Goal: Information Seeking & Learning: Learn about a topic

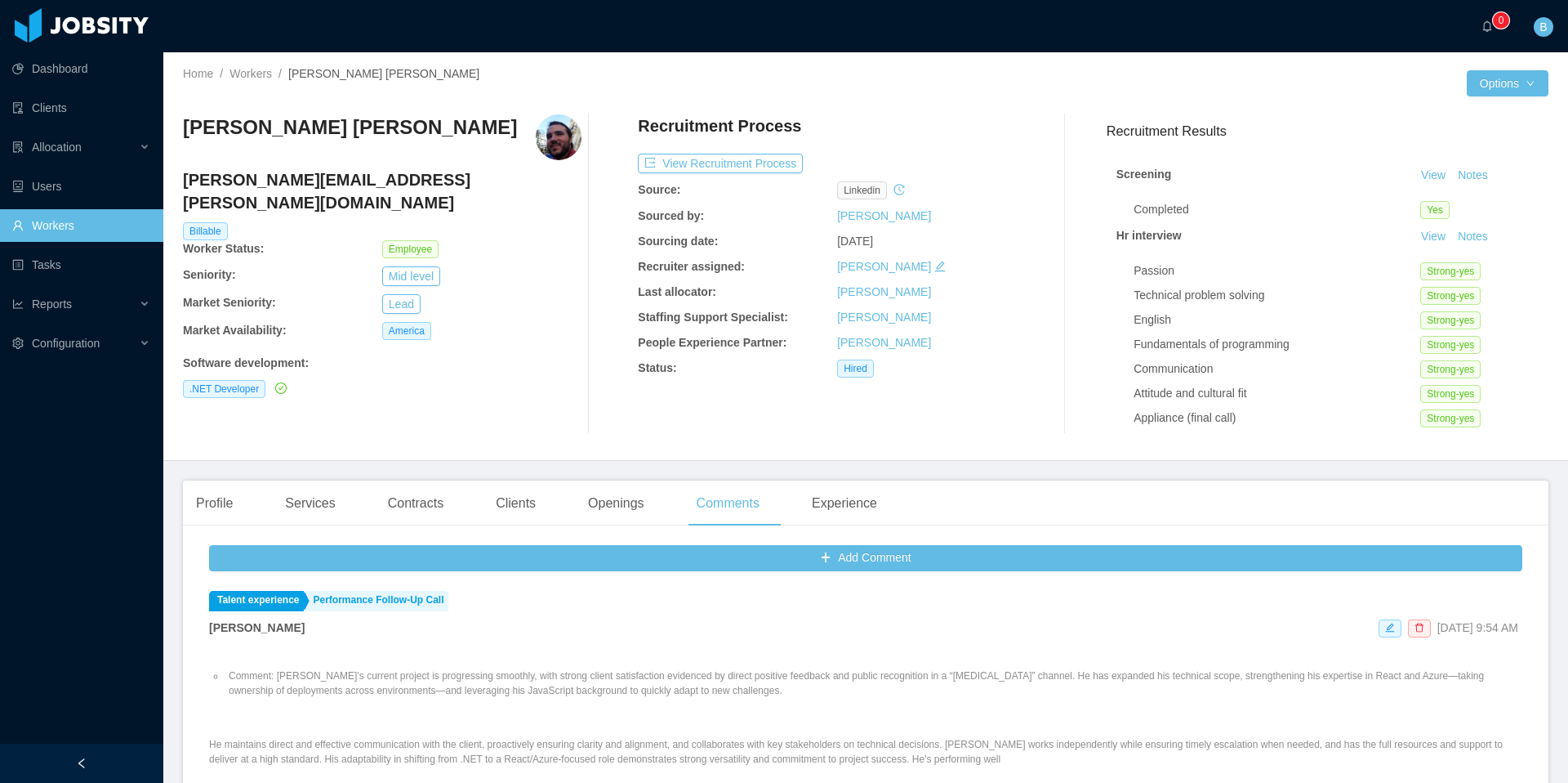
click at [52, 230] on link "Workers" at bounding box center [81, 226] width 138 height 33
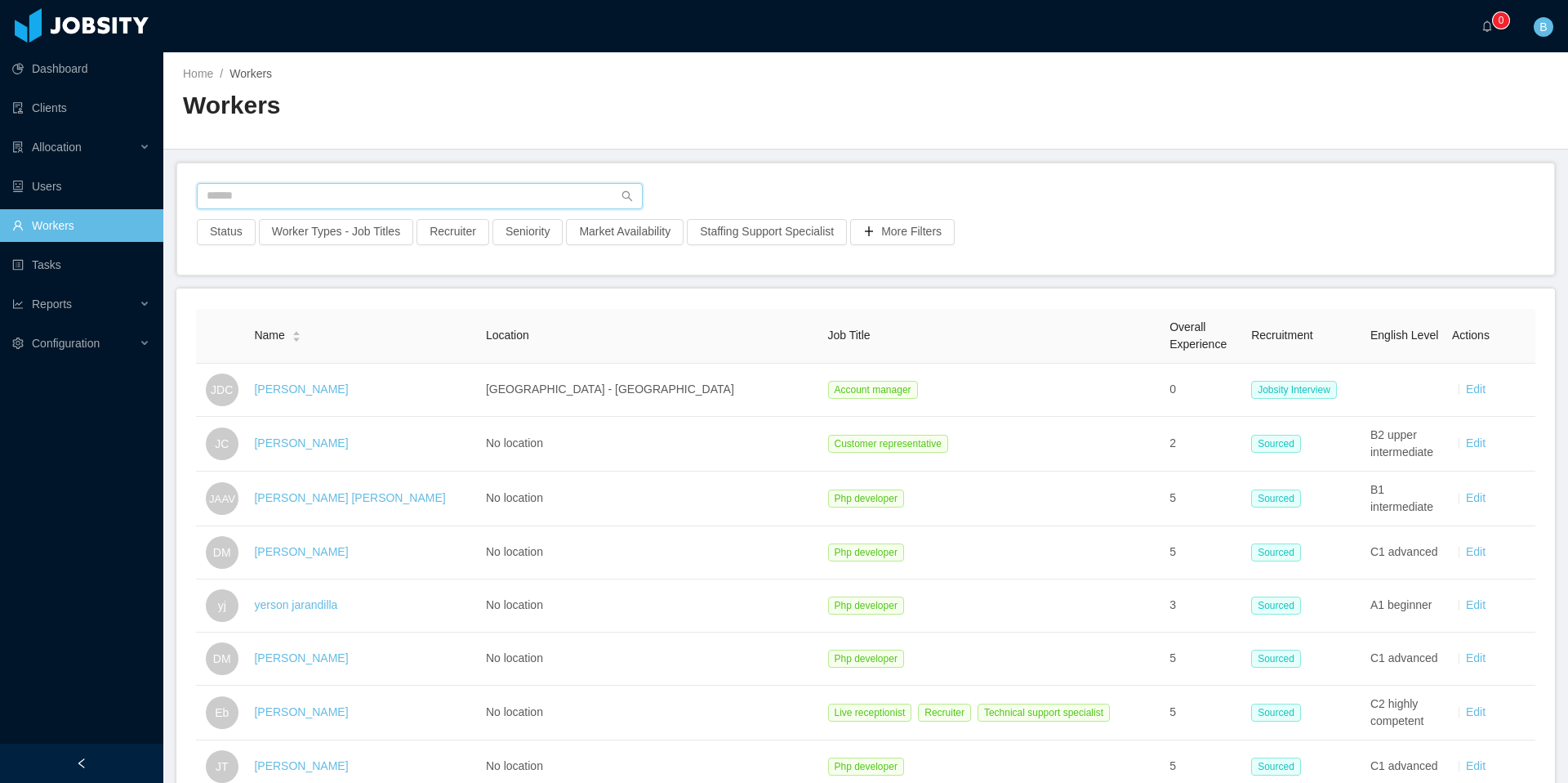
click at [338, 198] on input "text" at bounding box center [420, 196] width 446 height 26
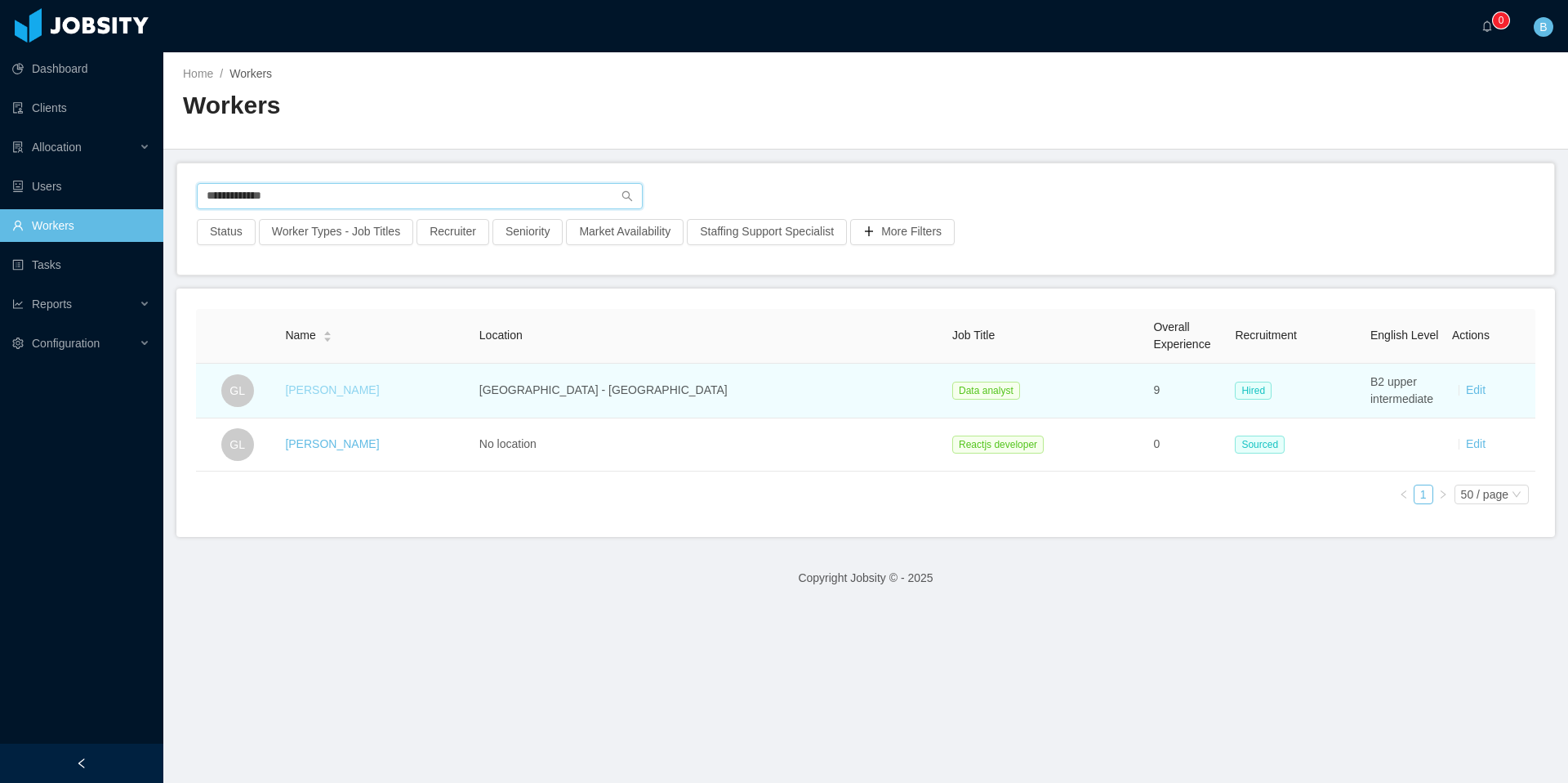
type input "**********"
click at [372, 392] on link "[PERSON_NAME]" at bounding box center [332, 389] width 94 height 13
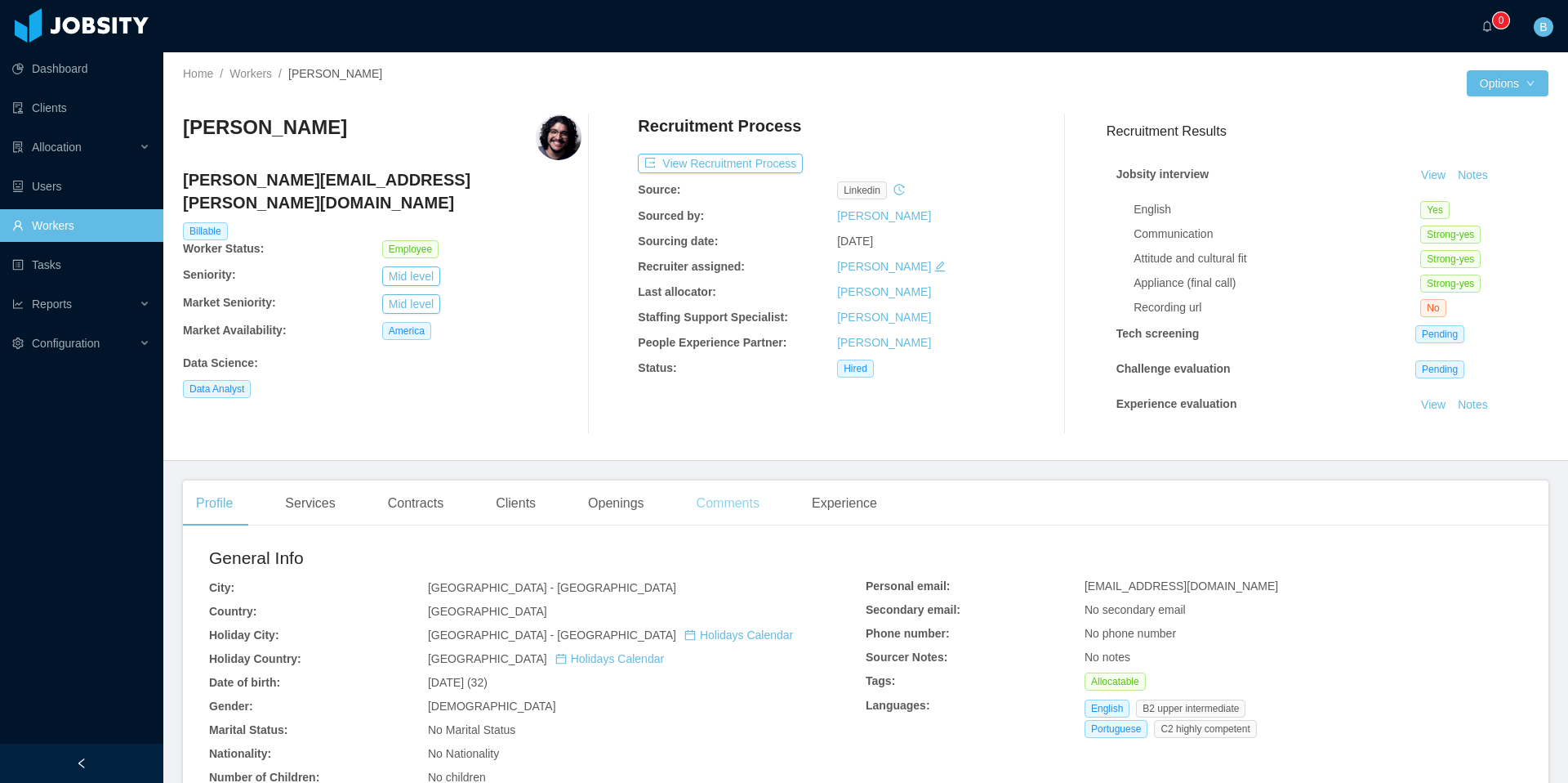
click at [740, 512] on div "Comments" at bounding box center [728, 503] width 89 height 46
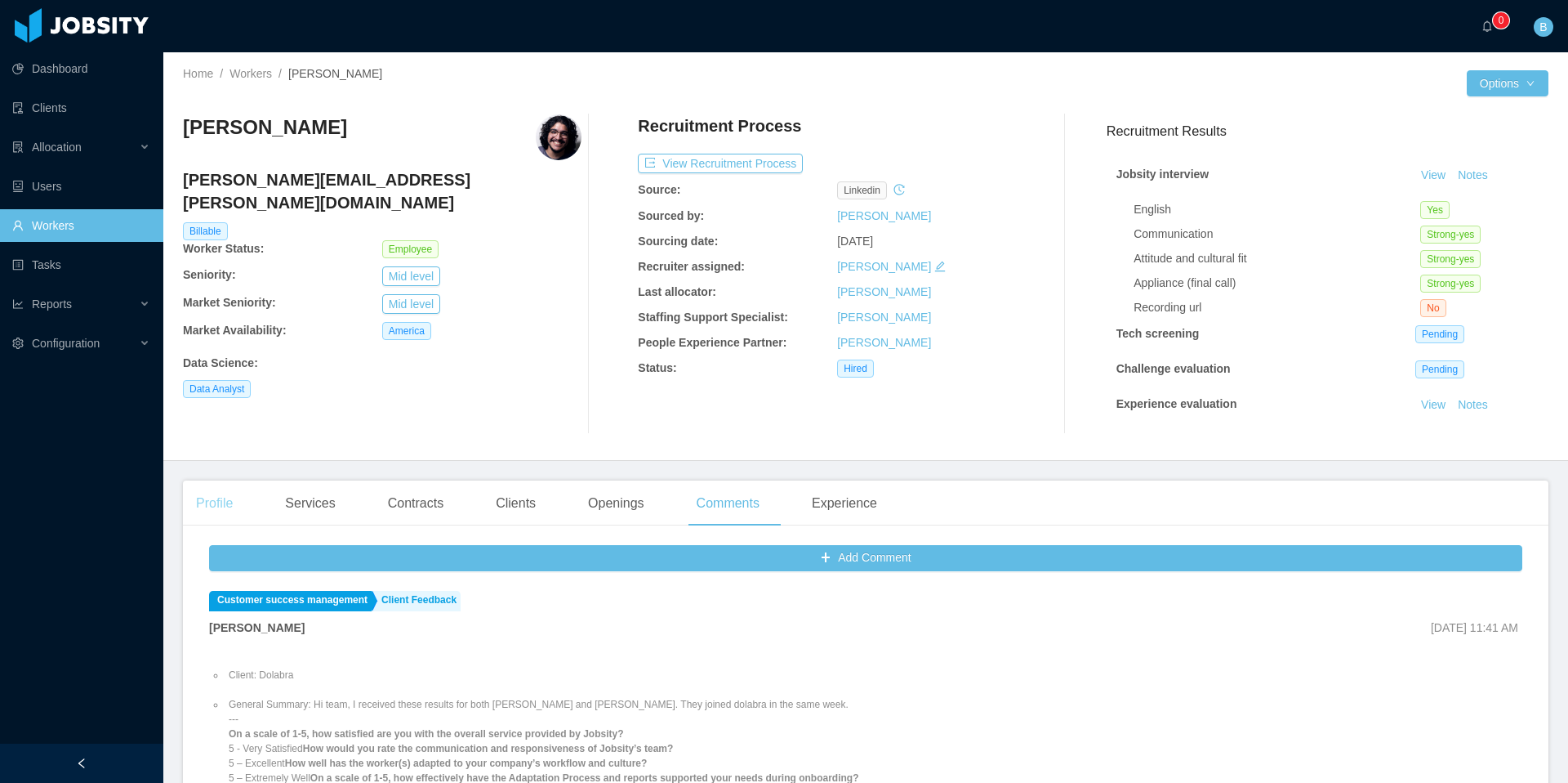
click at [197, 504] on div "Profile" at bounding box center [214, 503] width 63 height 46
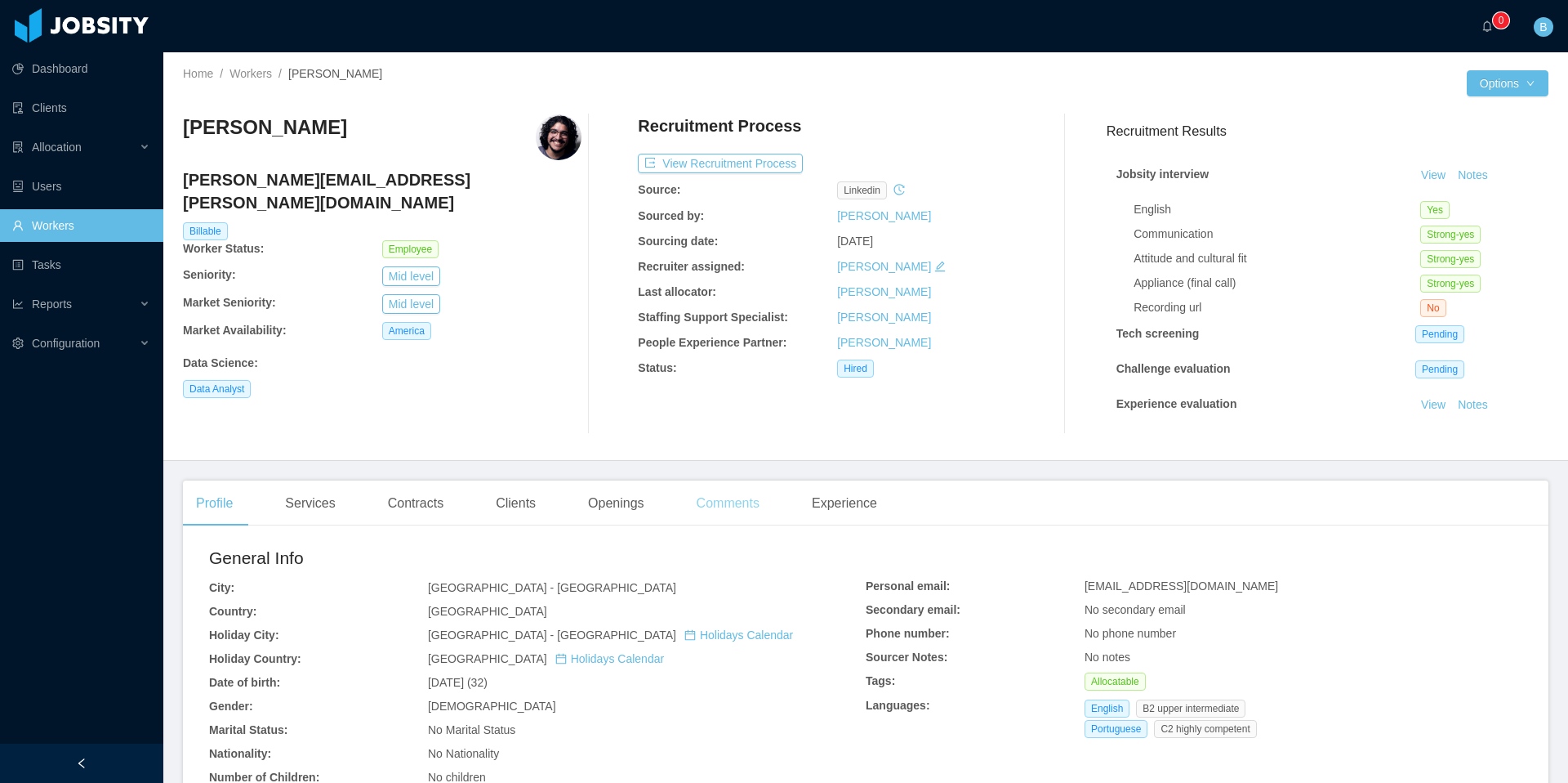
click at [719, 504] on div "Comments" at bounding box center [728, 503] width 89 height 46
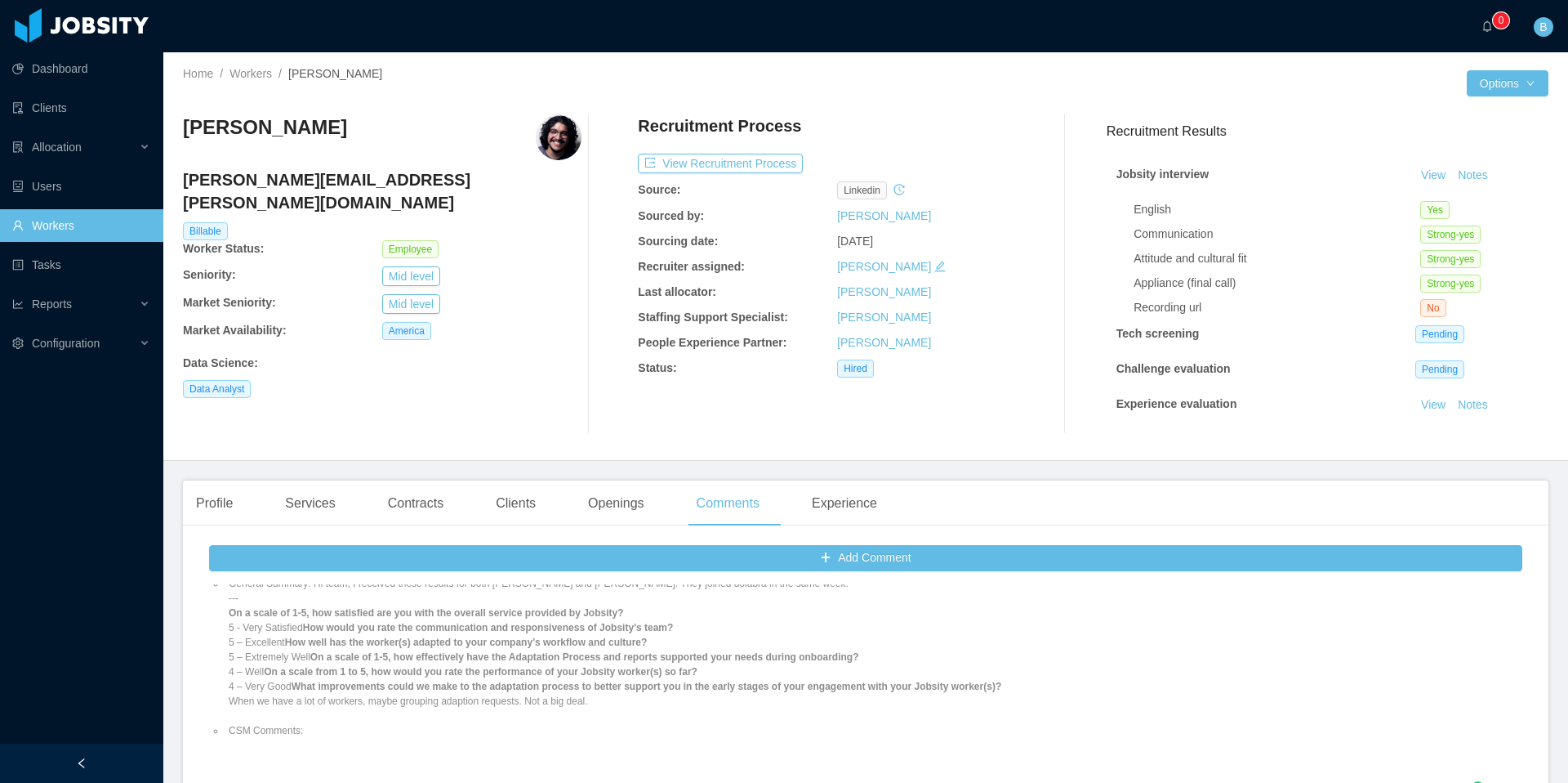
scroll to position [100, 0]
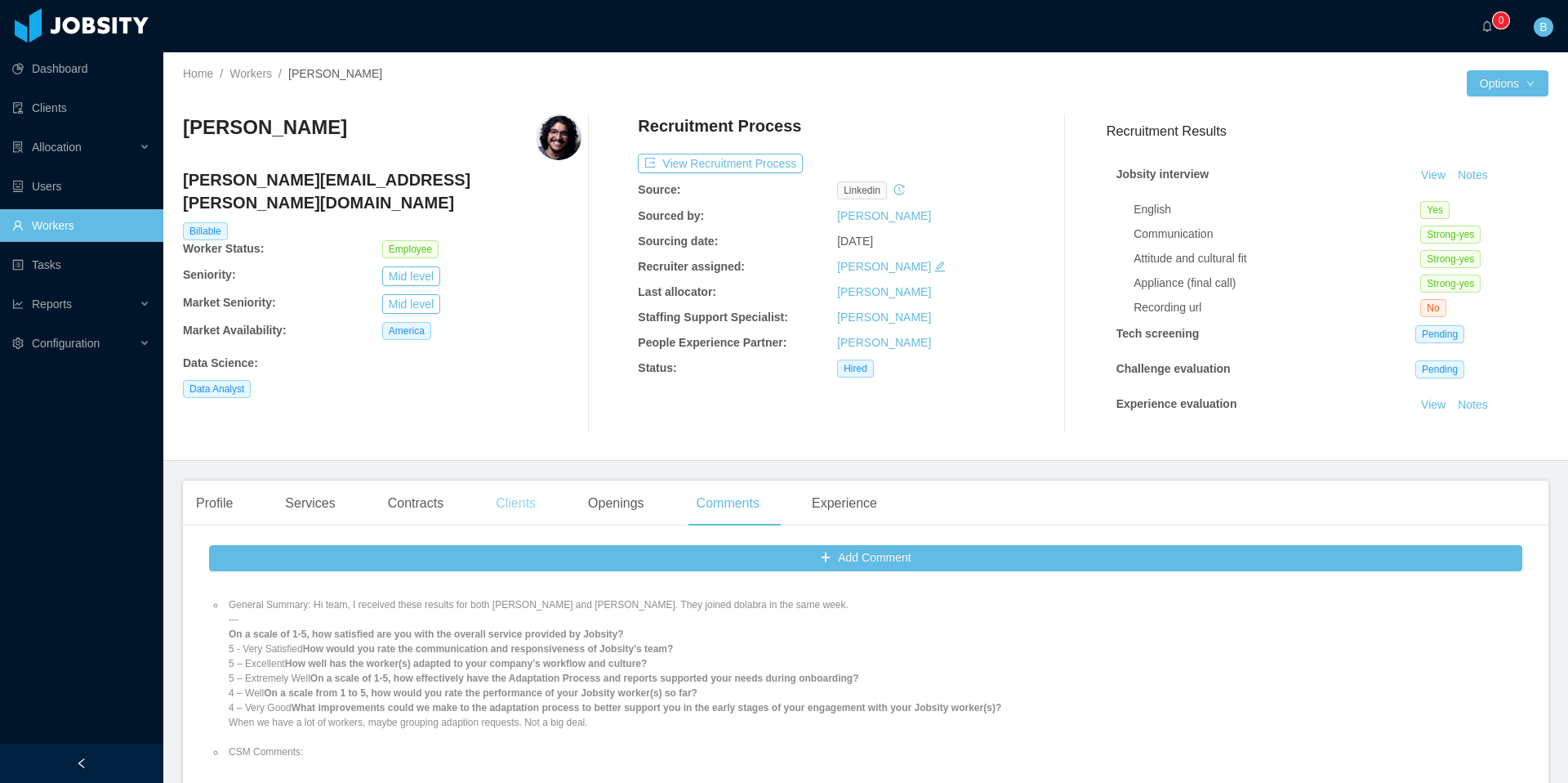
click at [517, 502] on div "Clients" at bounding box center [516, 503] width 66 height 46
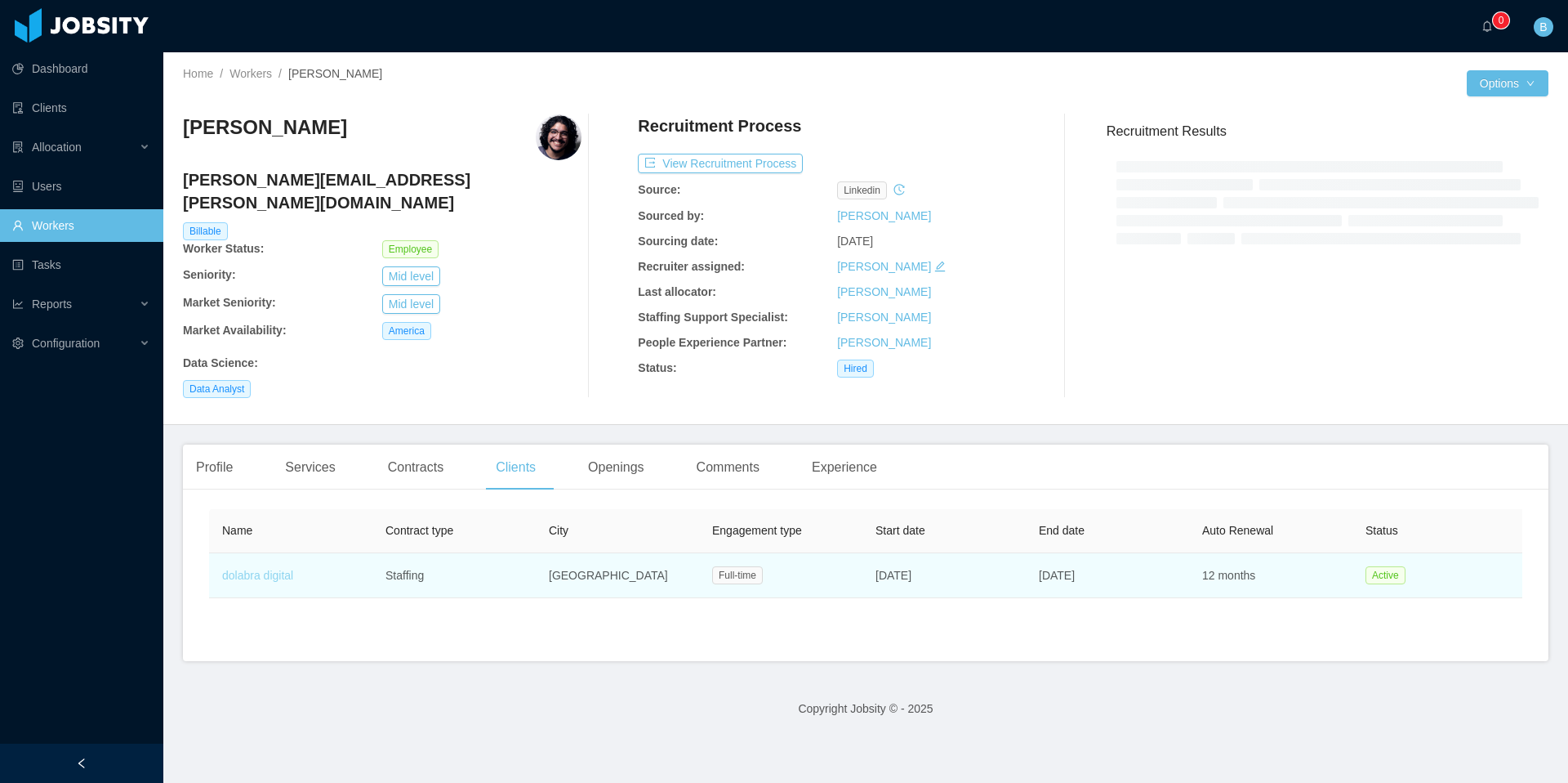
click at [241, 569] on link "dolabra digital" at bounding box center [257, 576] width 71 height 13
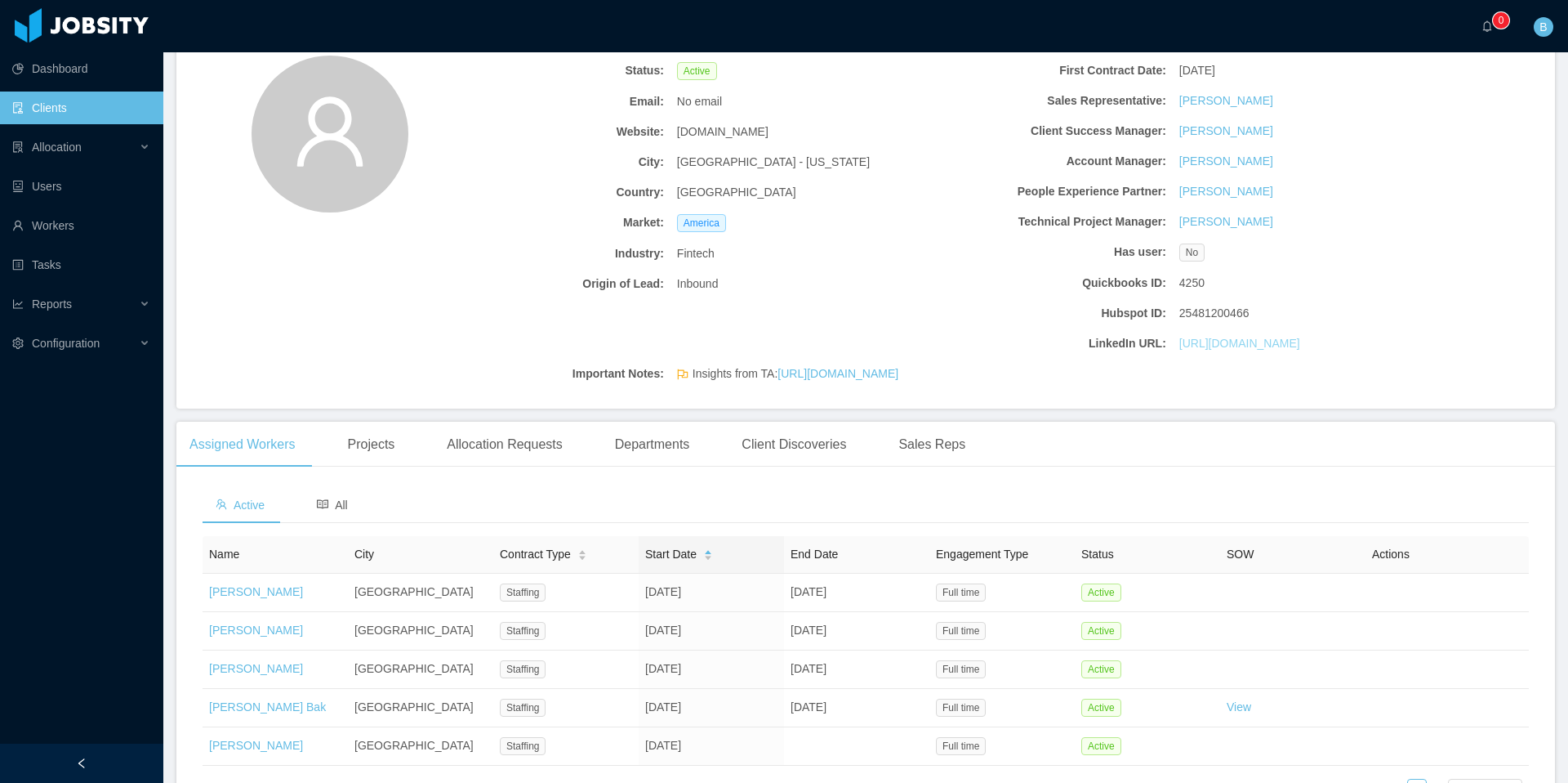
scroll to position [160, 0]
